Goal: Find specific page/section

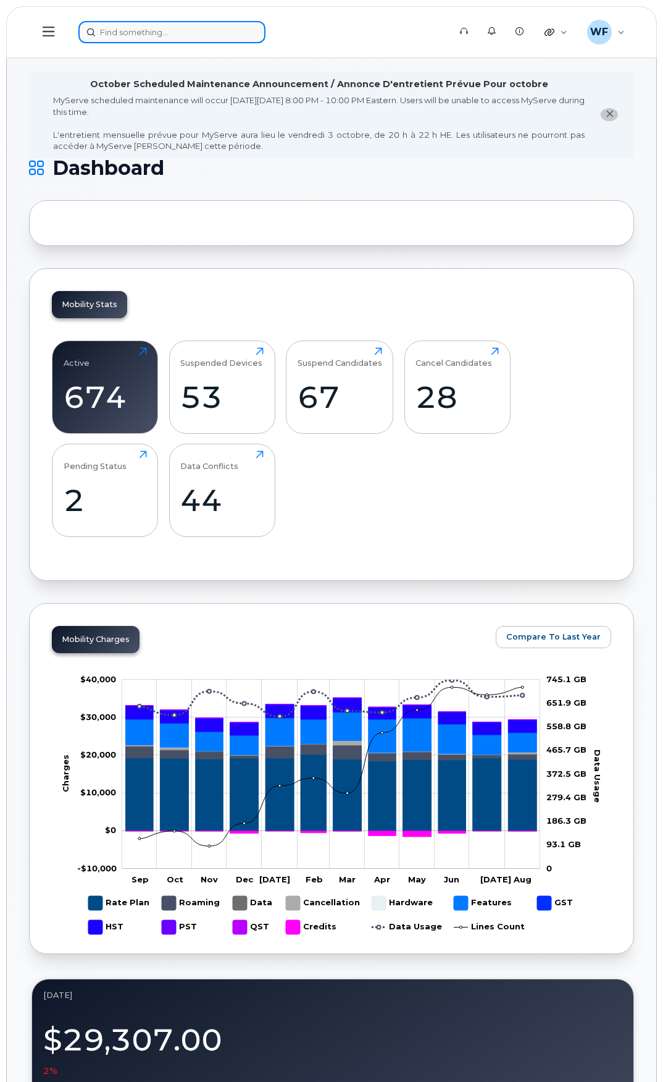
click at [126, 31] on input at bounding box center [171, 32] width 187 height 22
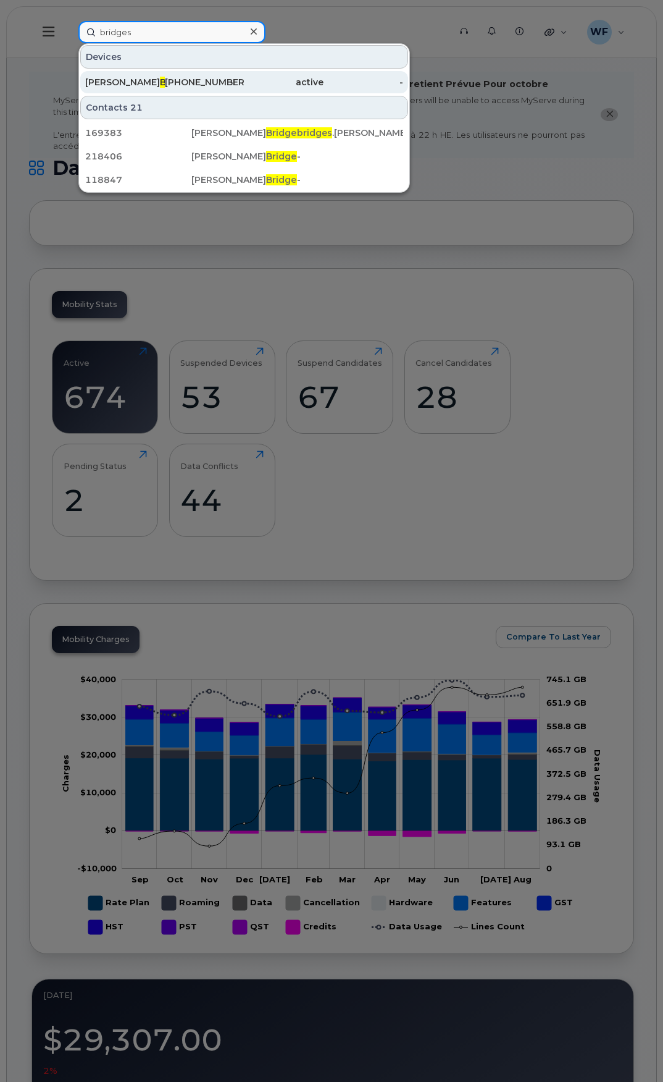
type input "bridges"
click at [125, 75] on div "Stephen Bridges" at bounding box center [125, 82] width 80 height 22
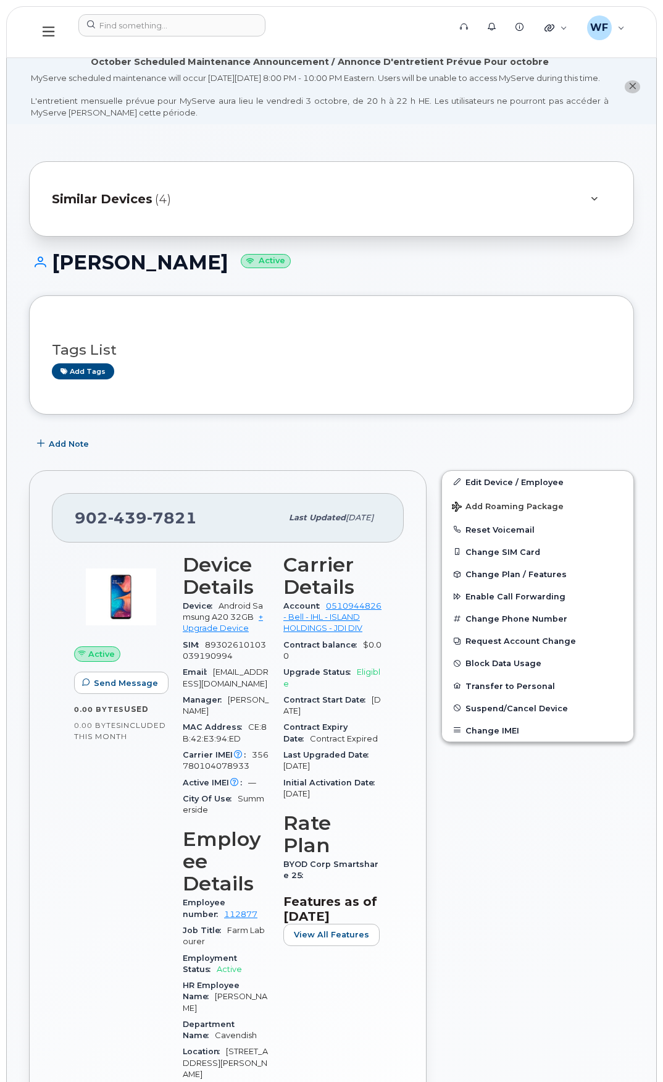
click at [596, 203] on icon at bounding box center [594, 199] width 7 height 8
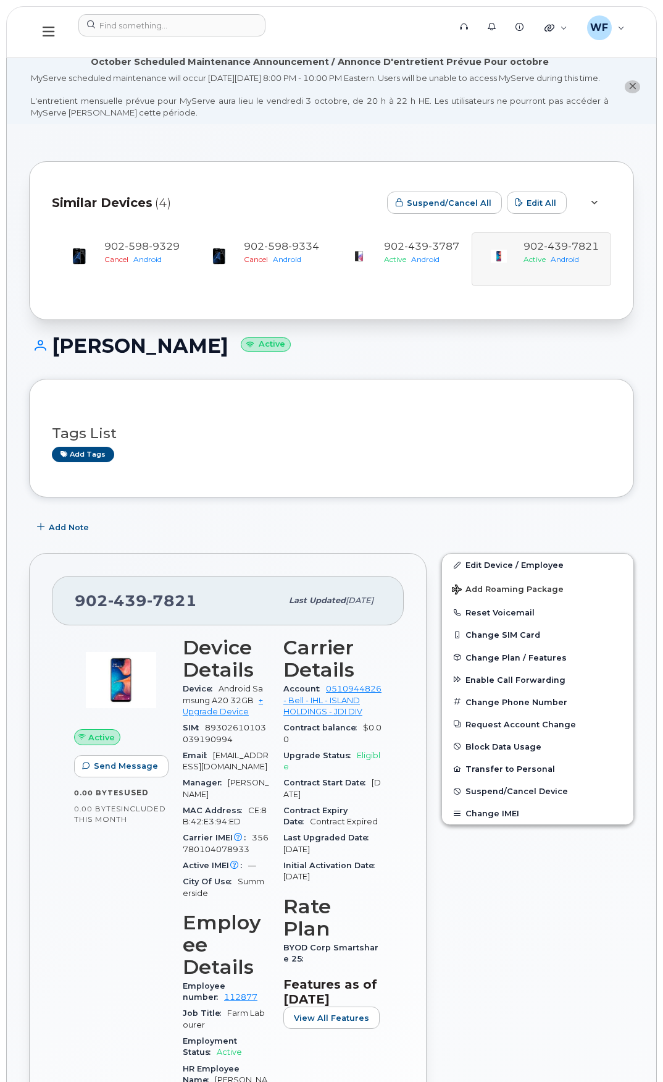
click at [594, 208] on div at bounding box center [594, 202] width 15 height 15
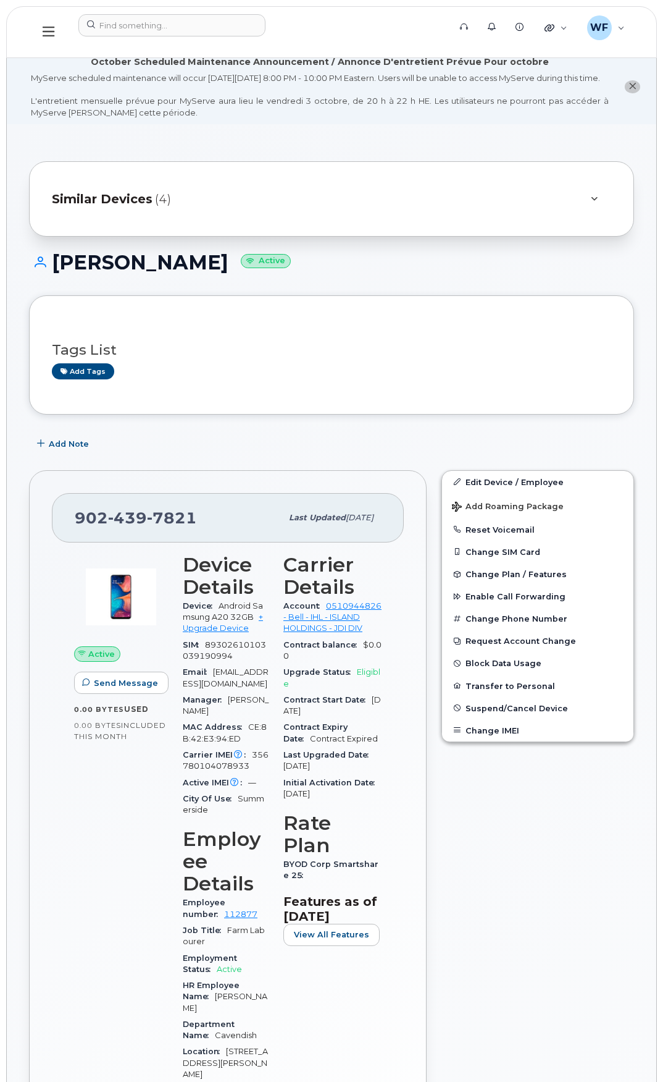
click at [597, 206] on div at bounding box center [594, 199] width 15 height 15
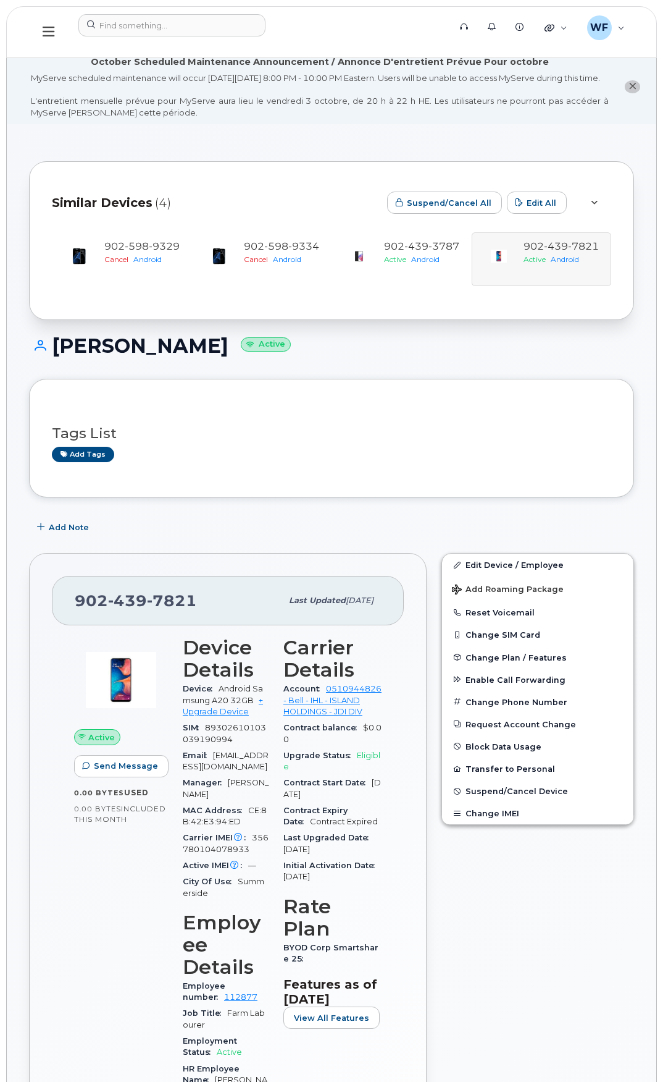
click at [597, 207] on icon at bounding box center [594, 203] width 7 height 8
